Goal: Task Accomplishment & Management: Use online tool/utility

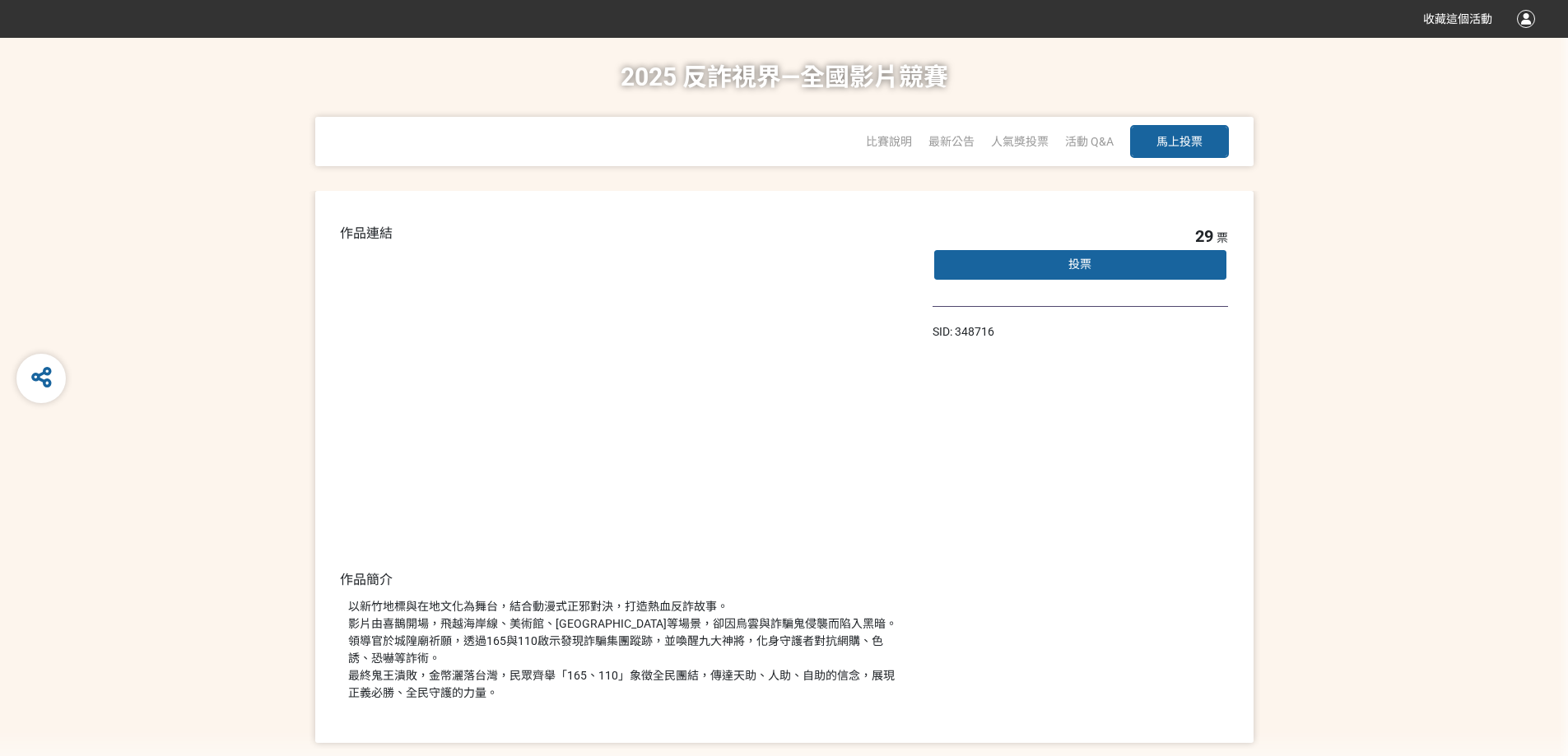
click at [1032, 268] on div "投票" at bounding box center [1079, 265] width 296 height 33
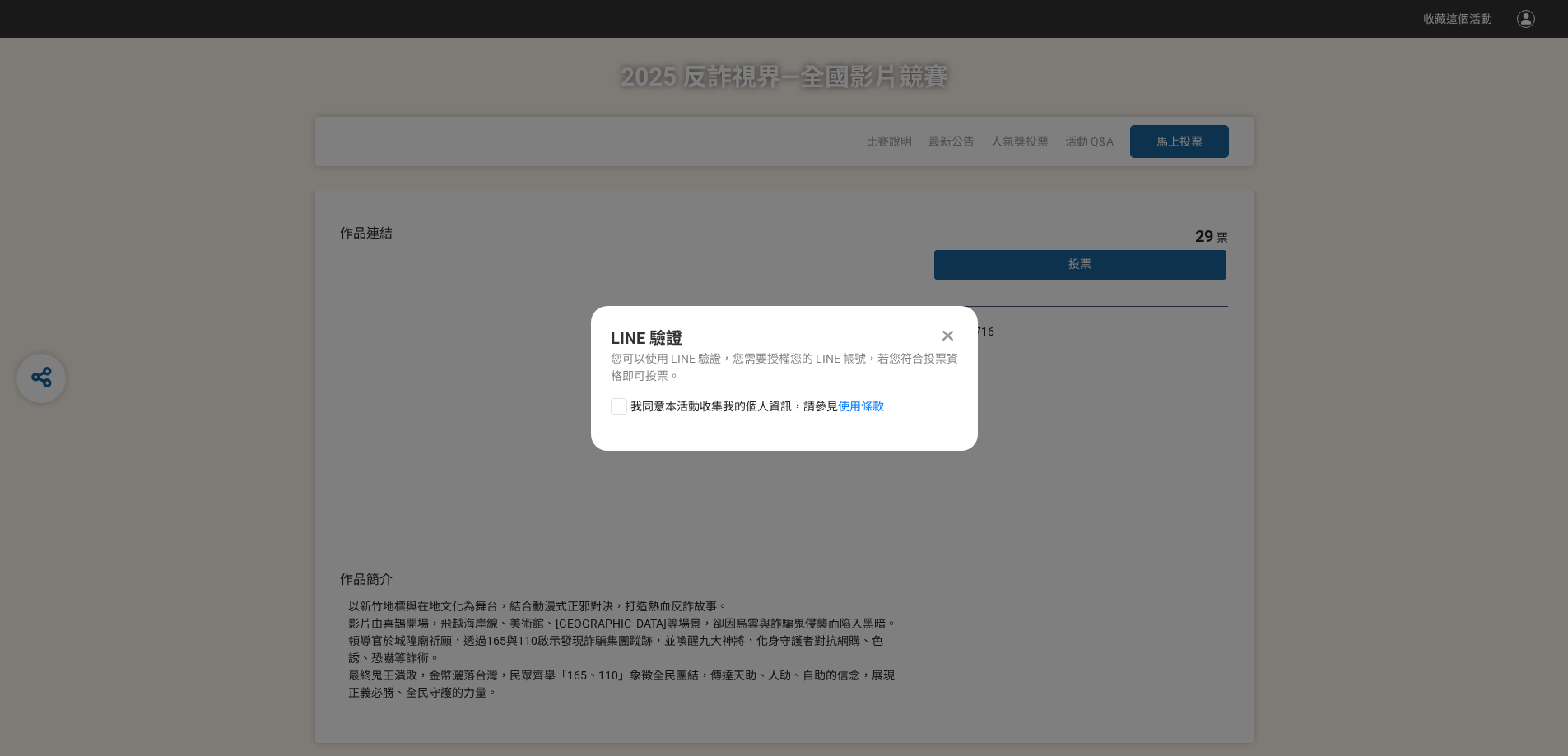
click at [683, 407] on span "我同意本活動收集我的個人資訊，請參見 使用條款" at bounding box center [757, 406] width 253 height 17
click at [622, 407] on input "我同意本活動收集我的個人資訊，請參見 使用條款" at bounding box center [616, 405] width 10 height 10
checkbox input "false"
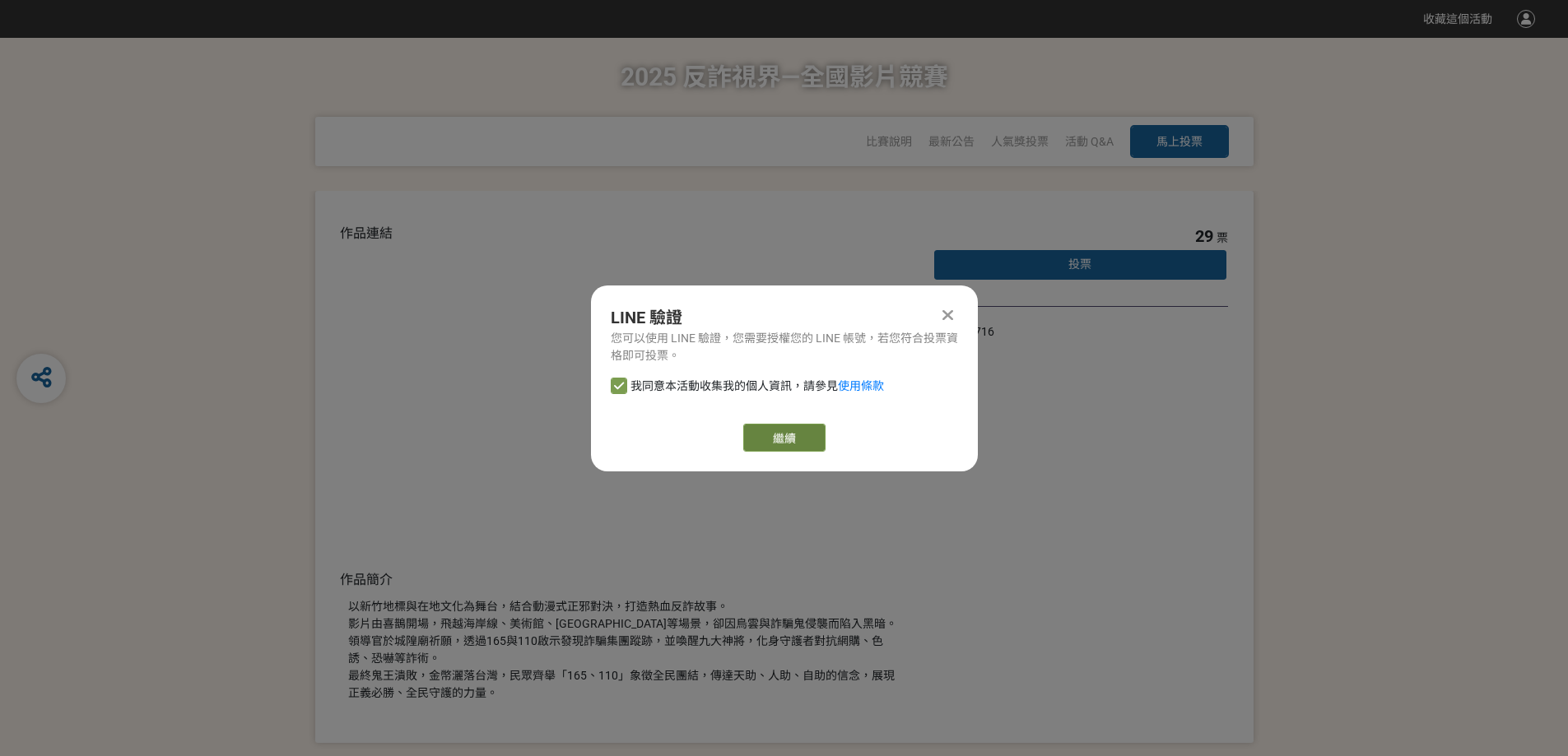
click at [800, 444] on link "繼續" at bounding box center [784, 438] width 82 height 28
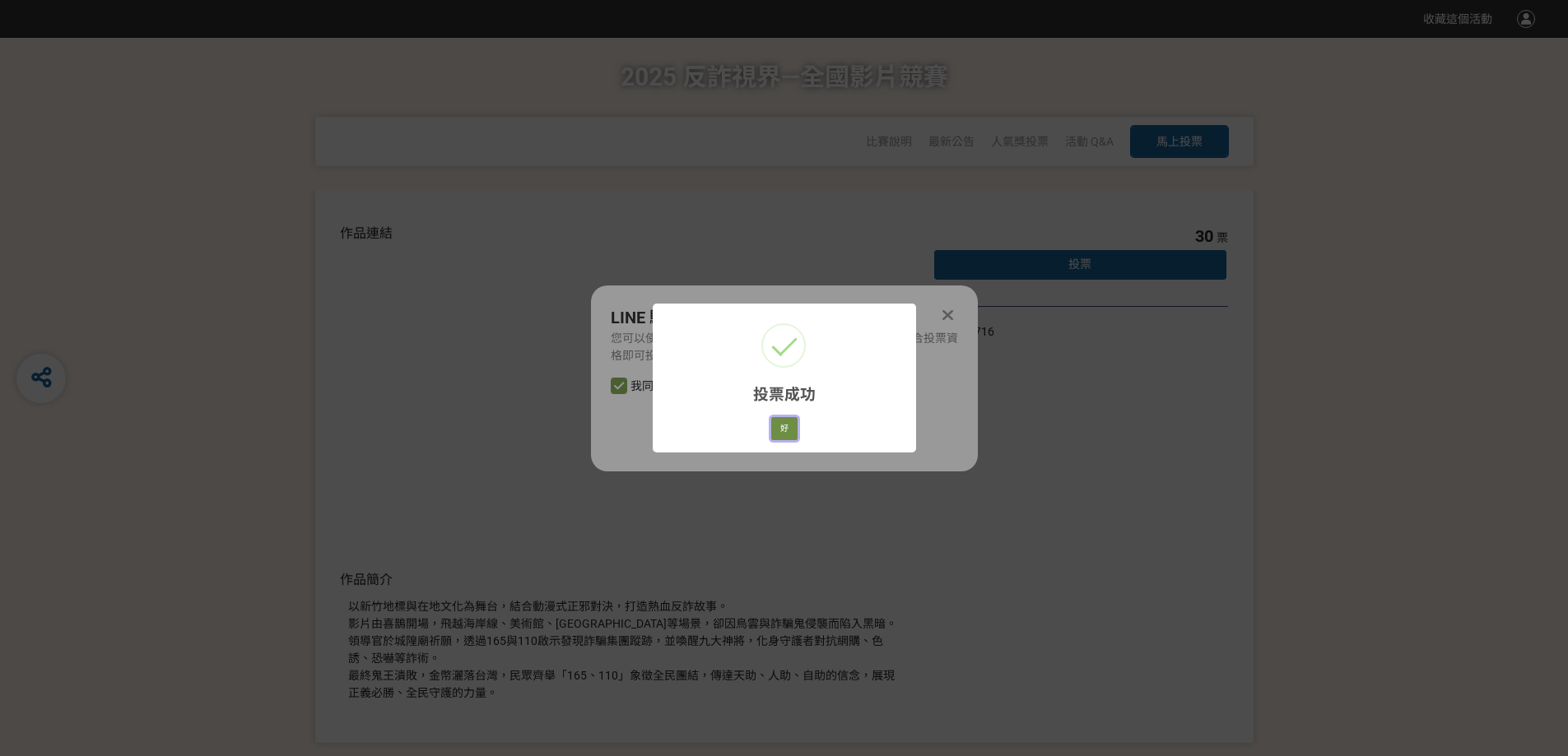
click at [792, 427] on button "好" at bounding box center [784, 428] width 26 height 23
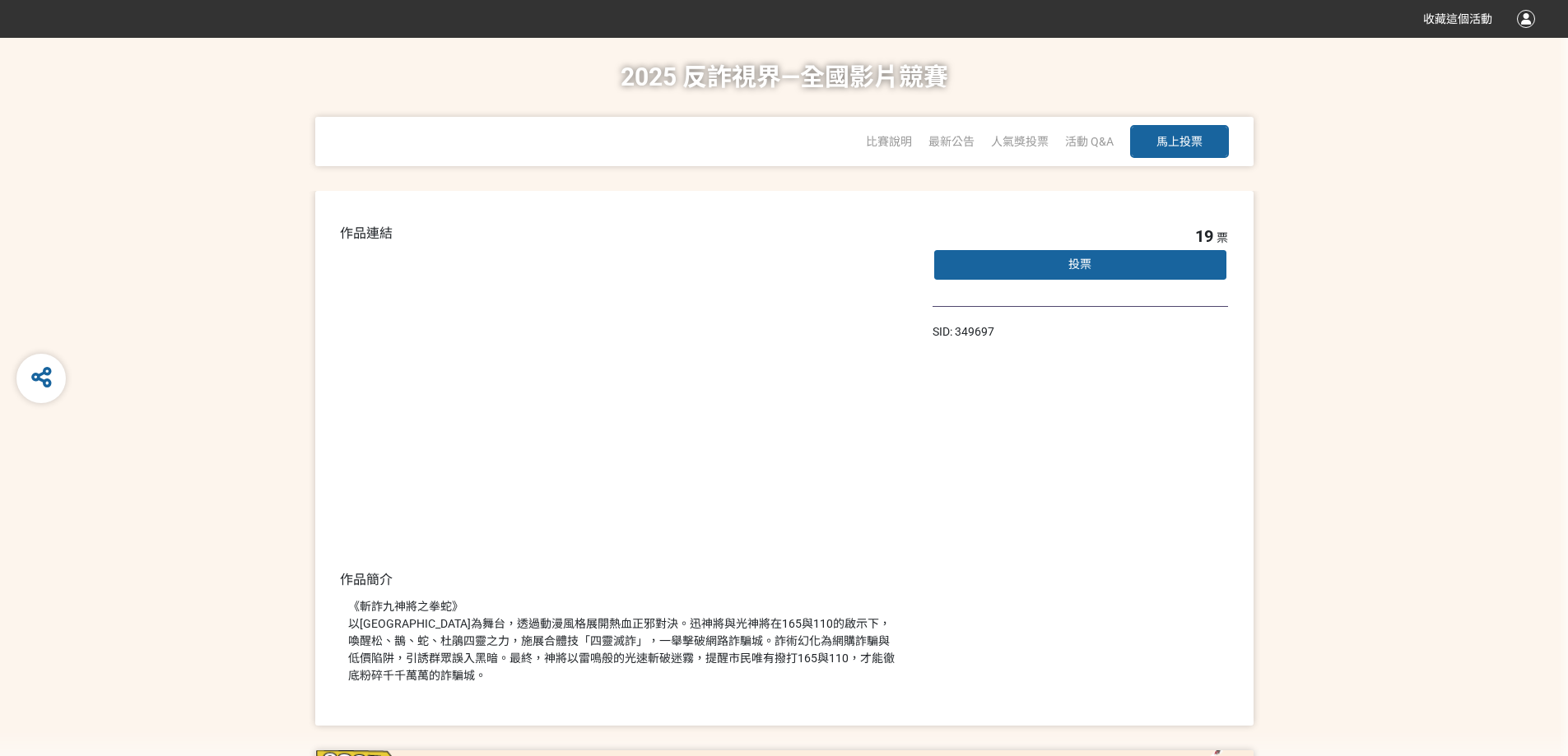
click at [1033, 267] on div "投票" at bounding box center [1079, 265] width 296 height 33
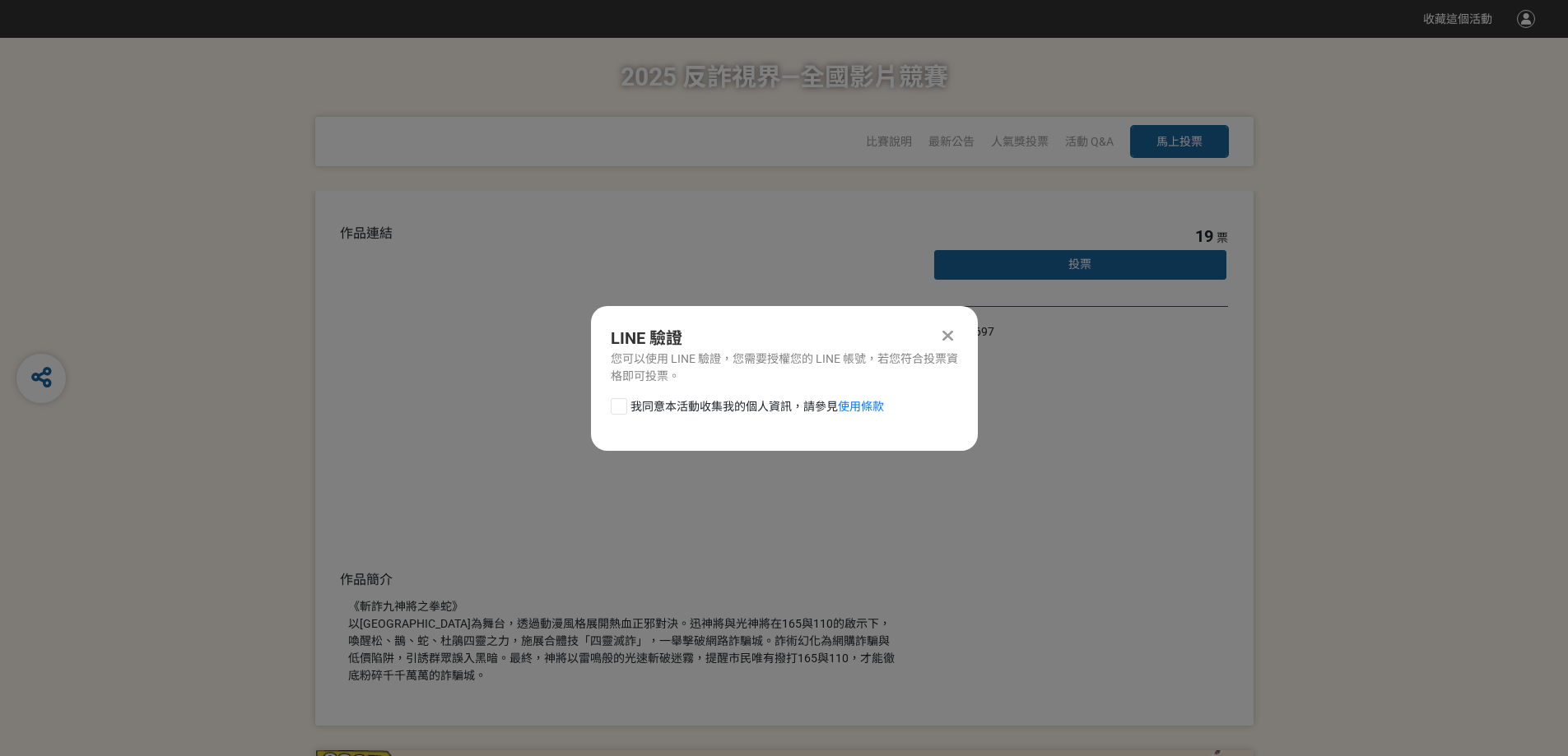
click at [755, 398] on span "我同意本活動收集我的個人資訊，請參見 使用條款" at bounding box center [757, 406] width 253 height 17
click at [622, 401] on input "我同意本活動收集我的個人資訊，請參見 使用條款" at bounding box center [616, 405] width 10 height 10
checkbox input "false"
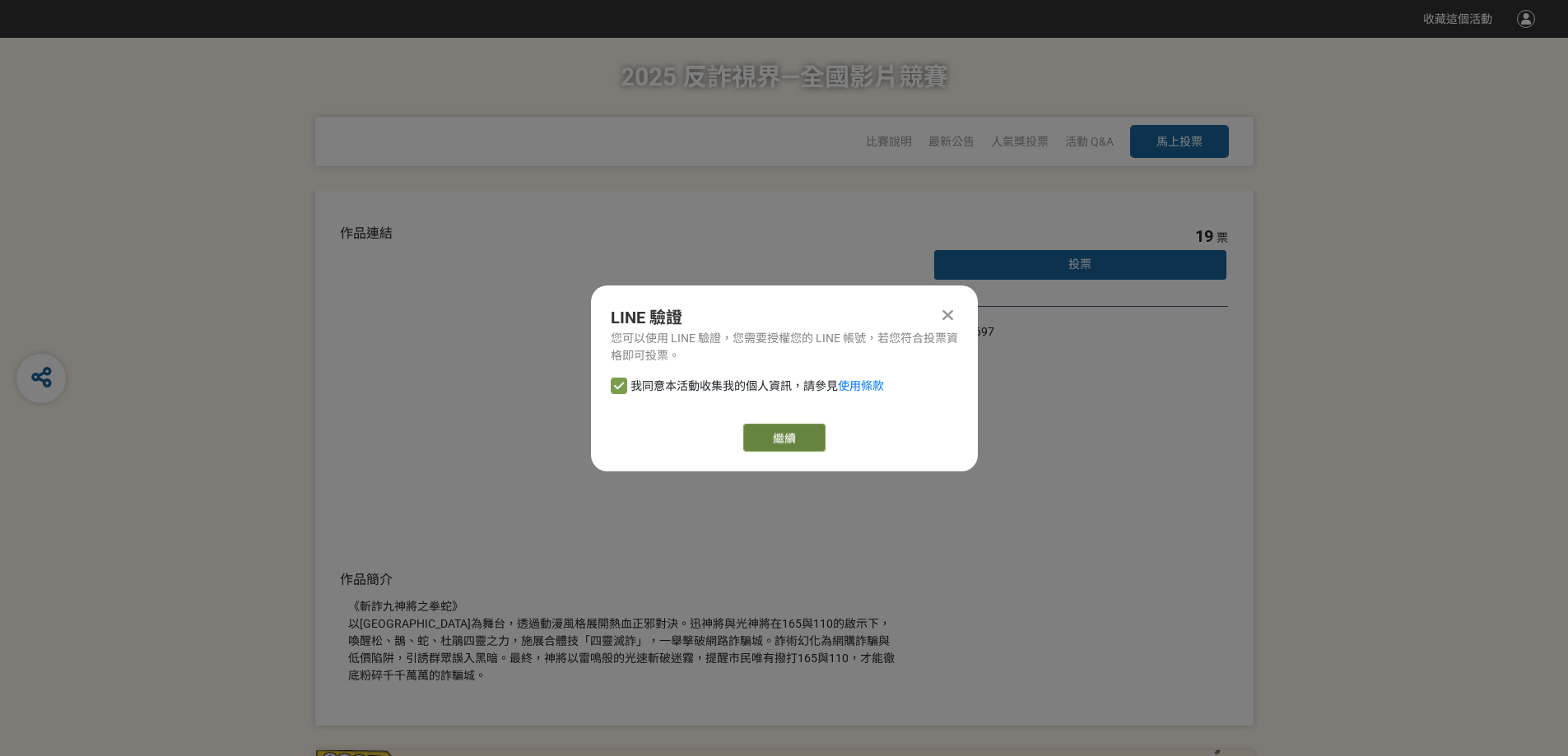
click at [765, 432] on link "繼續" at bounding box center [784, 438] width 82 height 28
